Goal: Task Accomplishment & Management: Use online tool/utility

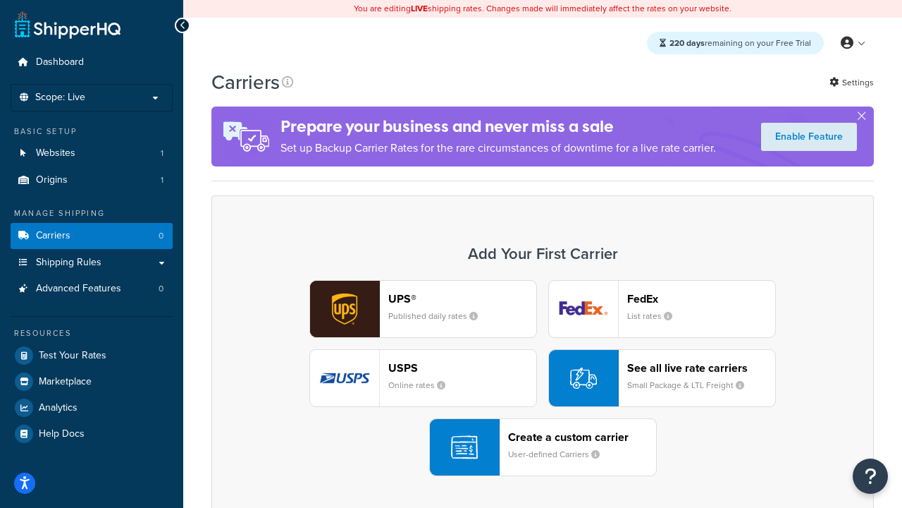
click at [543, 378] on div "UPS® Published daily rates FedEx List rates USPS Online rates See all live rate…" at bounding box center [542, 378] width 633 height 196
click at [701, 298] on header "FedEx" at bounding box center [701, 298] width 148 height 13
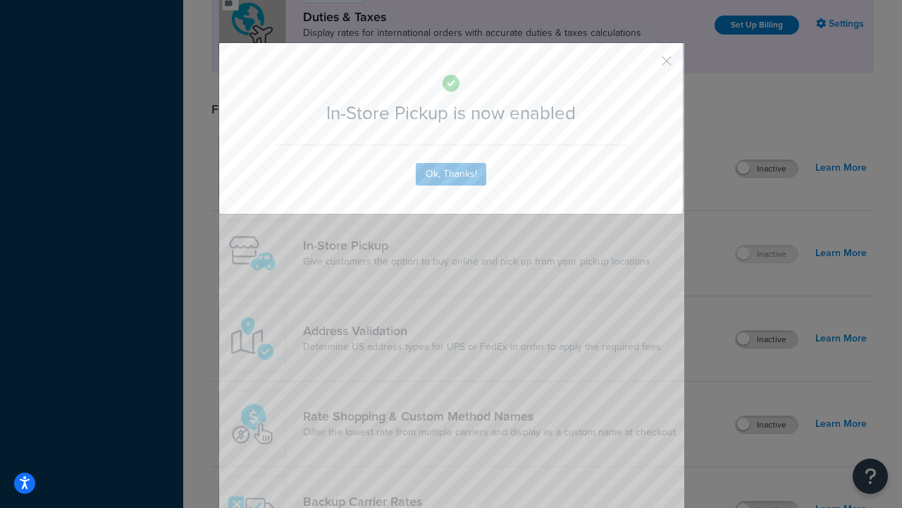
click at [646, 66] on button "button" at bounding box center [646, 66] width 4 height 4
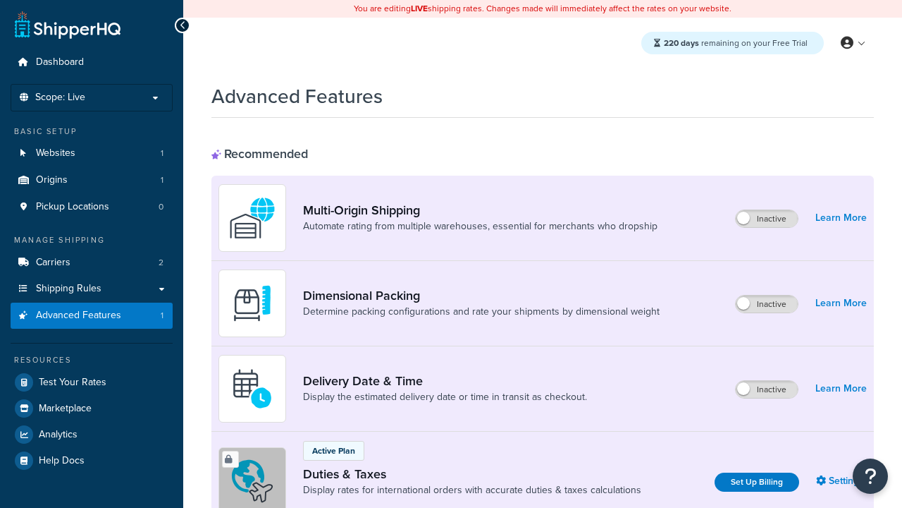
scroll to position [457, 0]
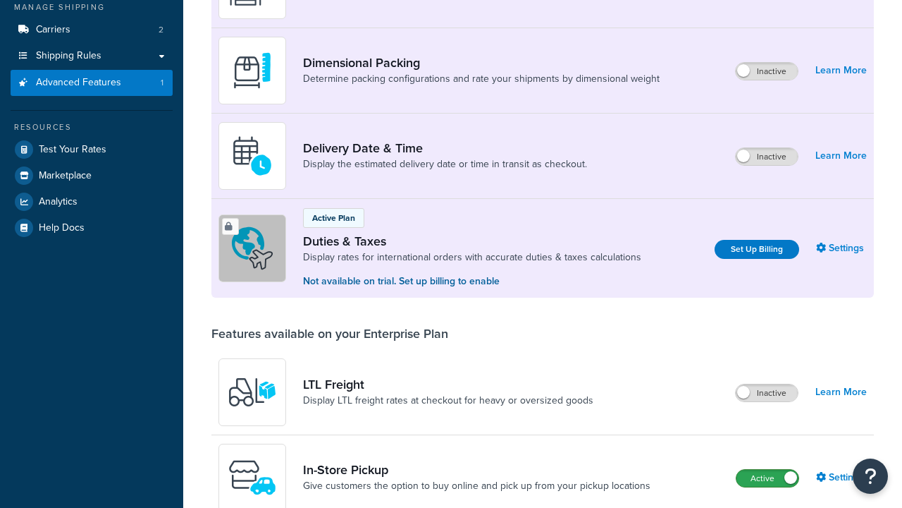
click at [768, 469] on label "Active" at bounding box center [768, 477] width 62 height 17
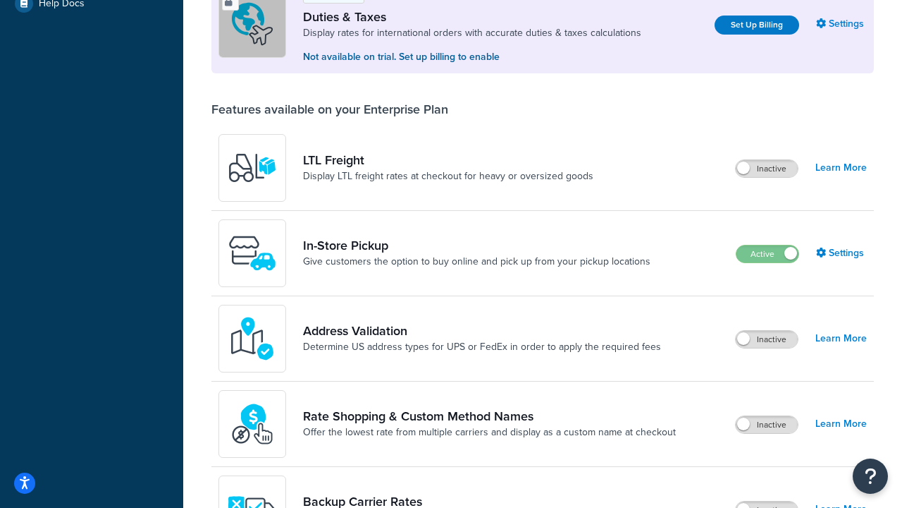
scroll to position [430, 0]
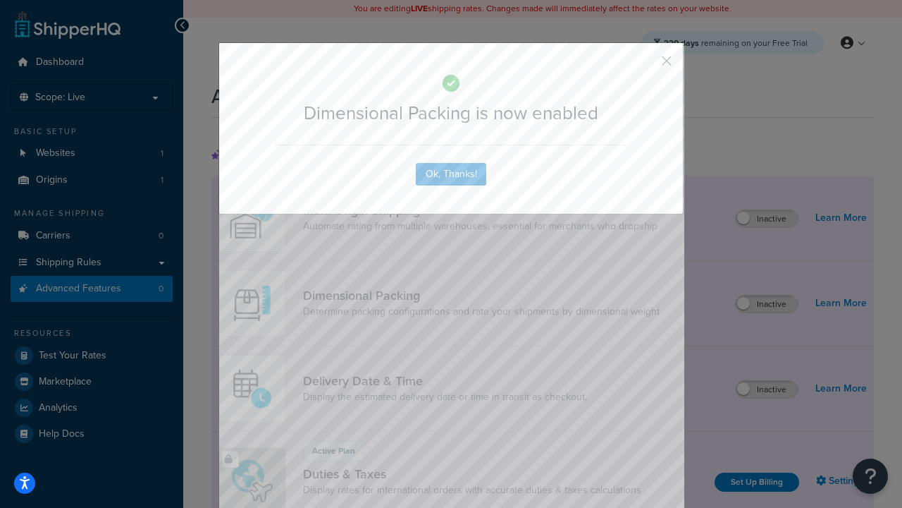
click at [646, 66] on button "button" at bounding box center [646, 66] width 4 height 4
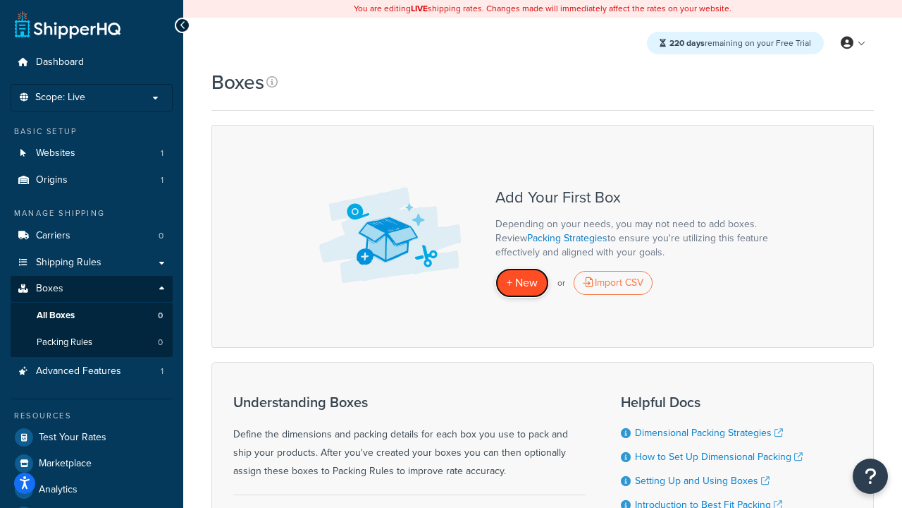
click at [522, 283] on span "+ New" at bounding box center [522, 282] width 31 height 16
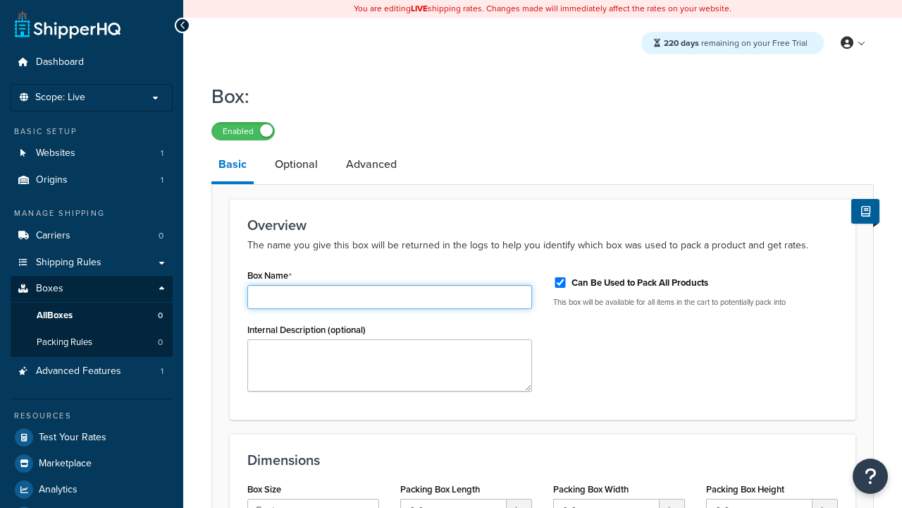
type input "Box1"
select select "usps_small"
type input "8.5"
type input "5"
type input "1.5"
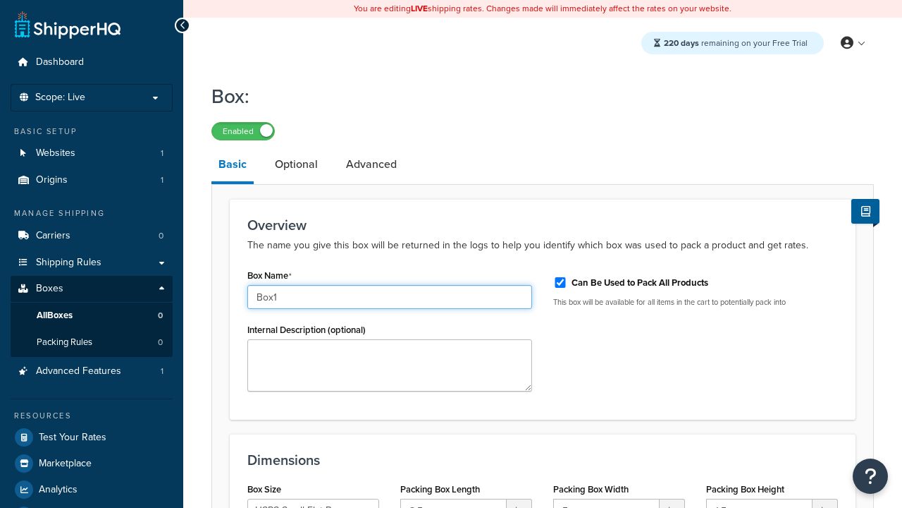
type input "Box1"
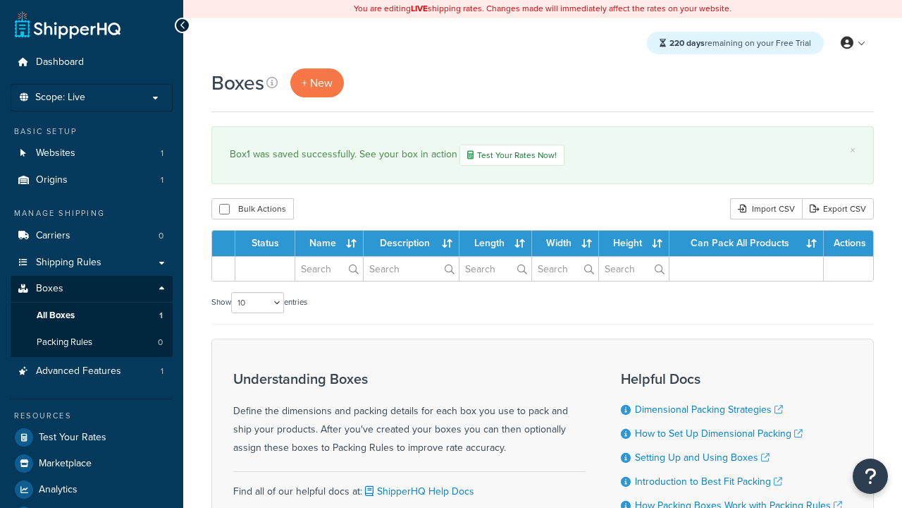
click at [269, 245] on th "Status" at bounding box center [265, 242] width 60 height 25
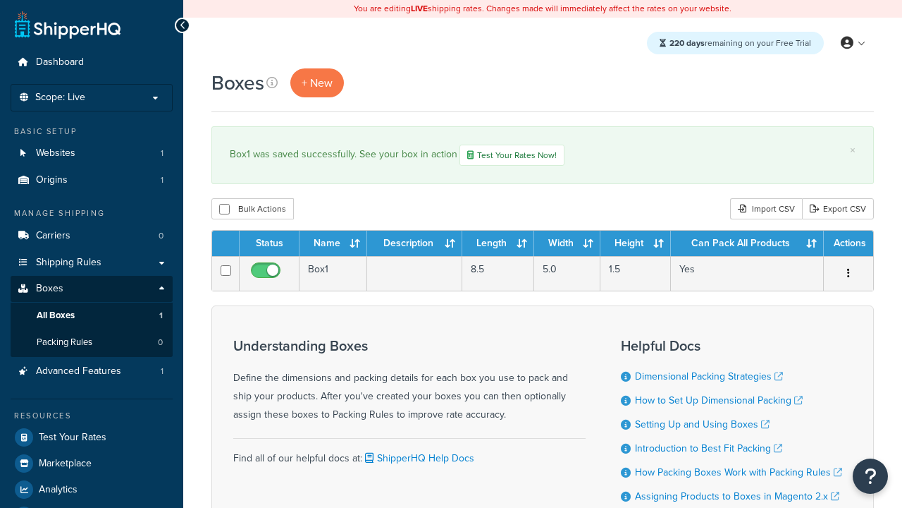
click at [269, 245] on th "Status" at bounding box center [270, 242] width 60 height 25
click at [333, 245] on th "Name" at bounding box center [334, 242] width 68 height 25
click at [414, 245] on th "Description" at bounding box center [414, 242] width 95 height 25
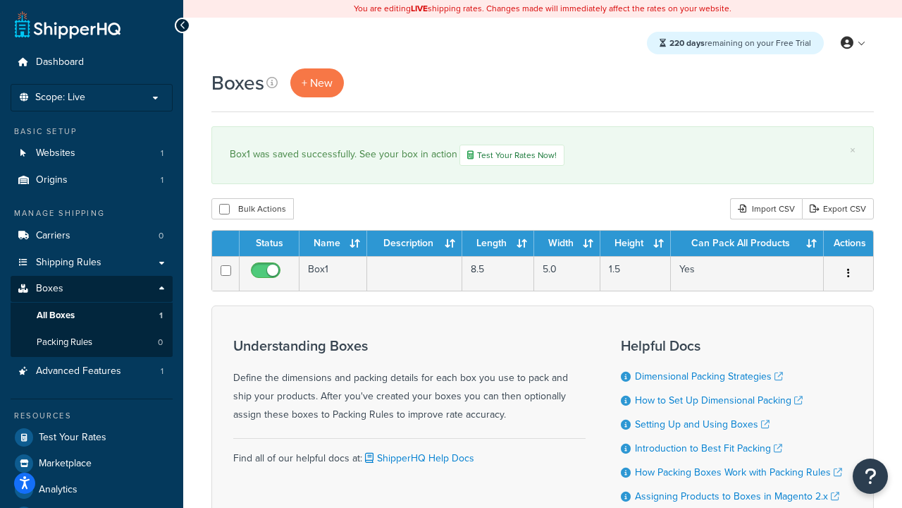
click at [498, 245] on th "Length" at bounding box center [498, 242] width 72 height 25
click at [567, 245] on th "Width" at bounding box center [567, 242] width 66 height 25
click at [636, 245] on th "Height" at bounding box center [636, 242] width 70 height 25
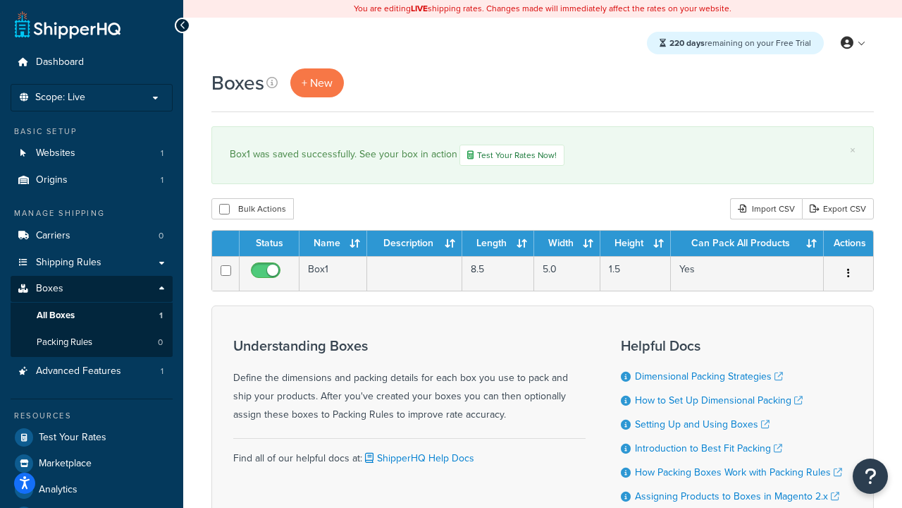
click at [636, 245] on th "Height" at bounding box center [636, 242] width 70 height 25
click at [747, 245] on th "Can Pack All Products" at bounding box center [747, 242] width 153 height 25
click at [848, 245] on th "Actions" at bounding box center [848, 242] width 49 height 25
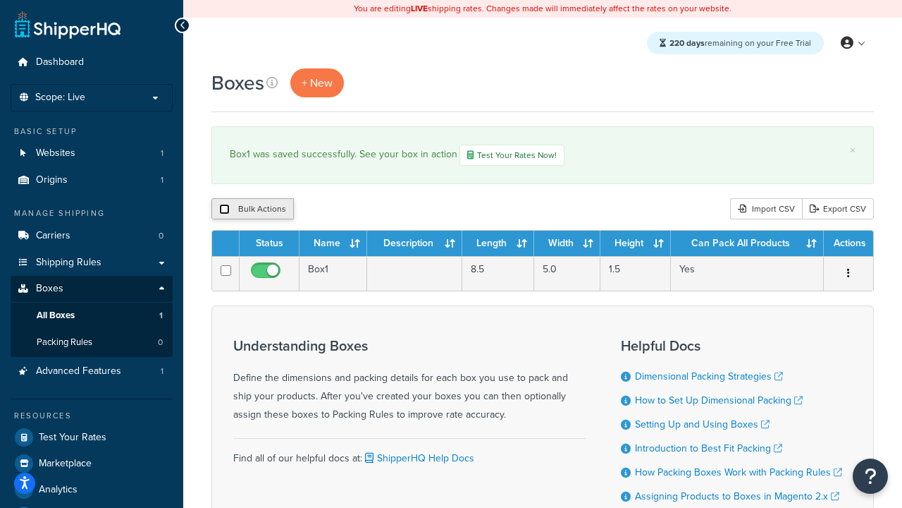
click at [224, 210] on input "checkbox" at bounding box center [224, 209] width 11 height 11
checkbox input "true"
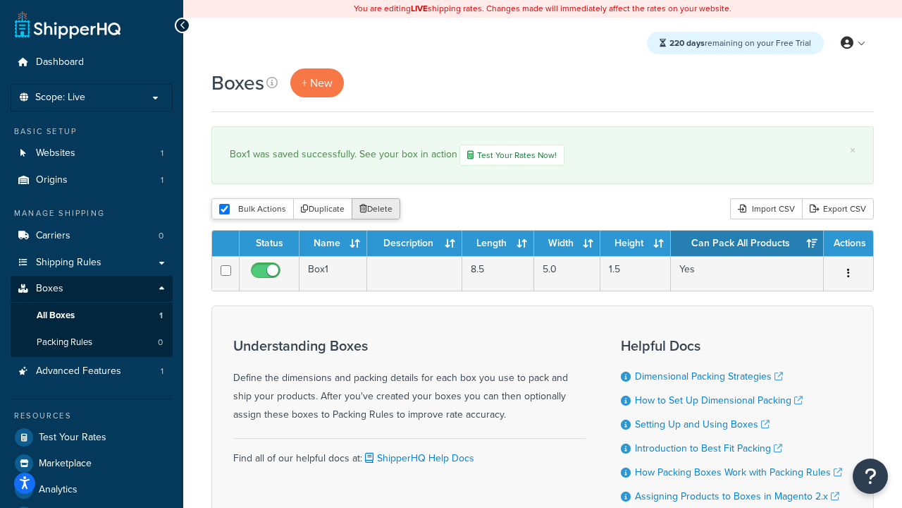
click at [379, 210] on button "Delete" at bounding box center [376, 208] width 49 height 21
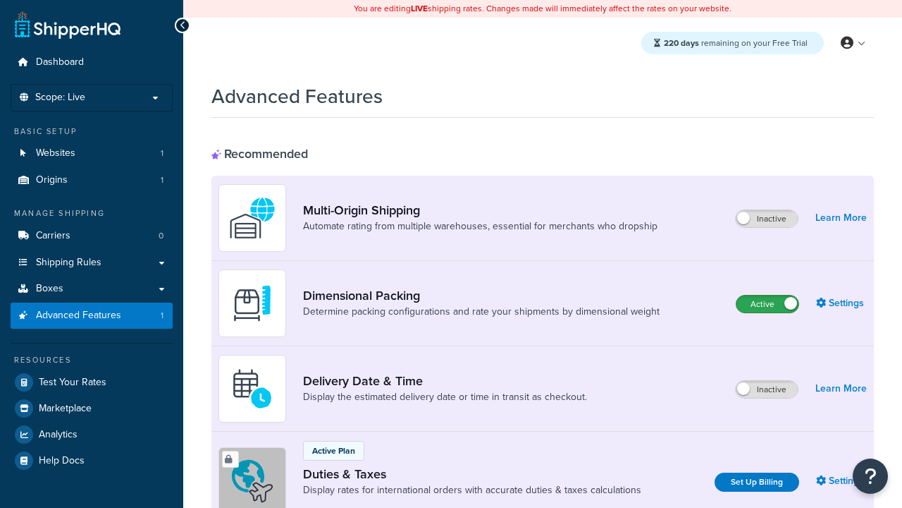
click at [768, 304] on label "Active" at bounding box center [768, 303] width 62 height 17
